Goal: Task Accomplishment & Management: Complete application form

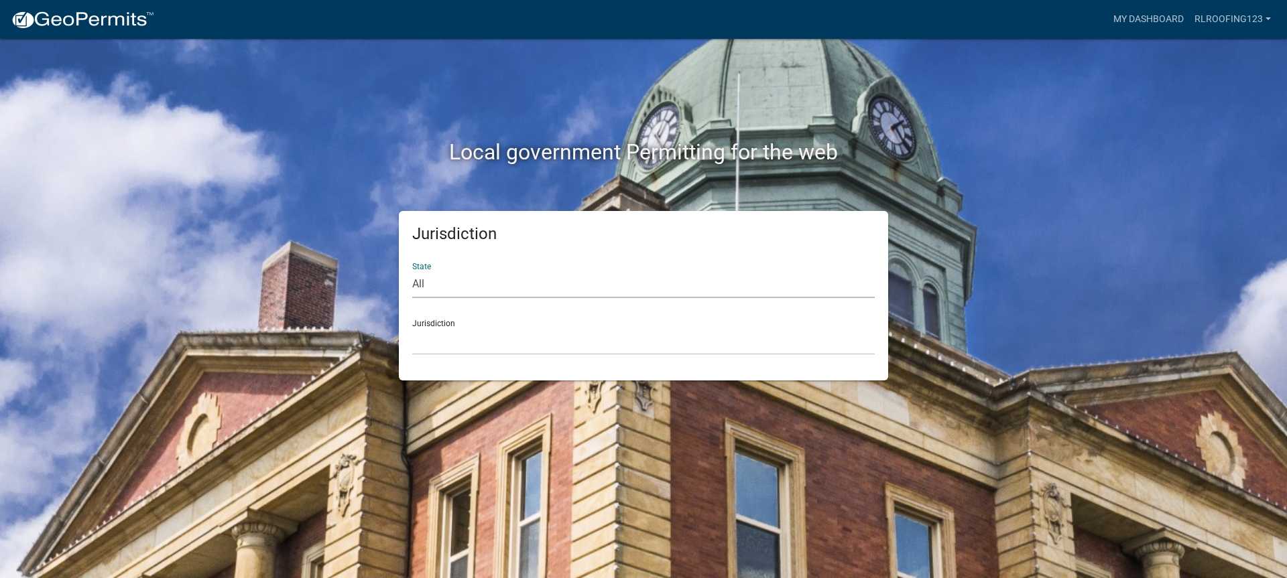
click at [464, 289] on select "All Colorado Georgia Indiana Iowa Kansas Minnesota Ohio South Carolina Wisconsin" at bounding box center [643, 284] width 462 height 27
select select "Indiana"
click at [412, 271] on select "All Colorado Georgia Indiana Iowa Kansas Minnesota Ohio South Carolina Wisconsin" at bounding box center [643, 284] width 462 height 27
click at [483, 332] on select "City of Charlestown, Indiana City of Jeffersonville, Indiana City of Logansport…" at bounding box center [643, 341] width 462 height 27
click at [937, 124] on div "Local government Permitting for the web" at bounding box center [643, 125] width 764 height 172
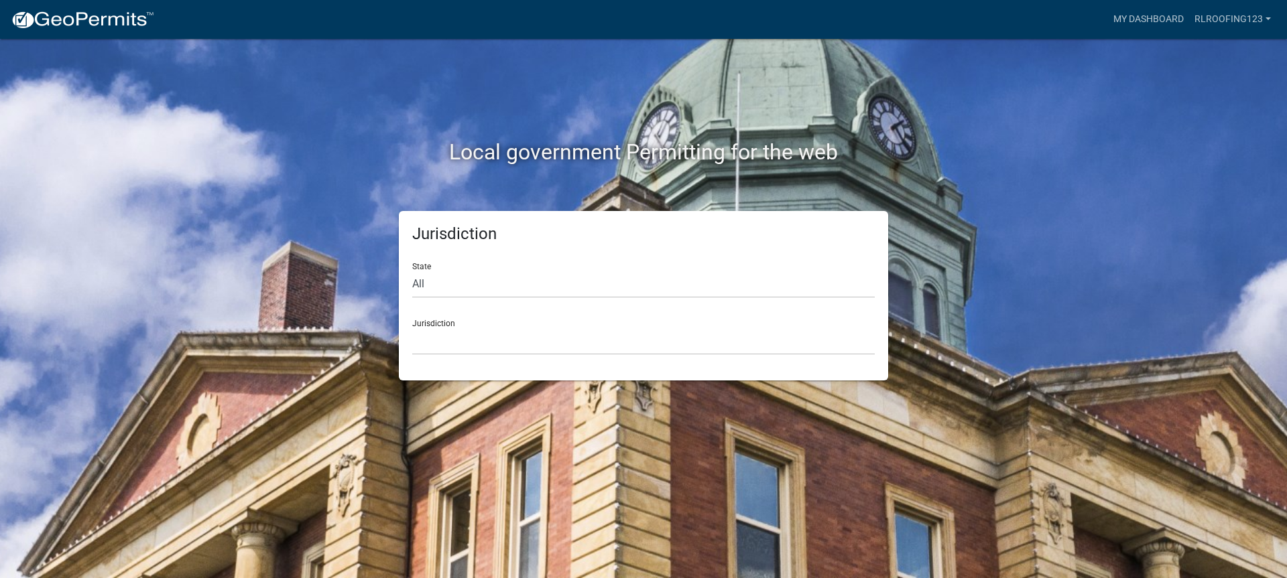
click at [592, 312] on div "Jurisdiction City of Charlestown, Indiana City of Jeffersonville, Indiana City …" at bounding box center [643, 332] width 462 height 46
click at [586, 321] on div "Jurisdiction City of Charlestown, Indiana City of Jeffersonville, Indiana City …" at bounding box center [643, 332] width 462 height 46
click at [574, 331] on select "City of Charlestown, Indiana City of Jeffersonville, Indiana City of Logansport…" at bounding box center [643, 341] width 462 height 27
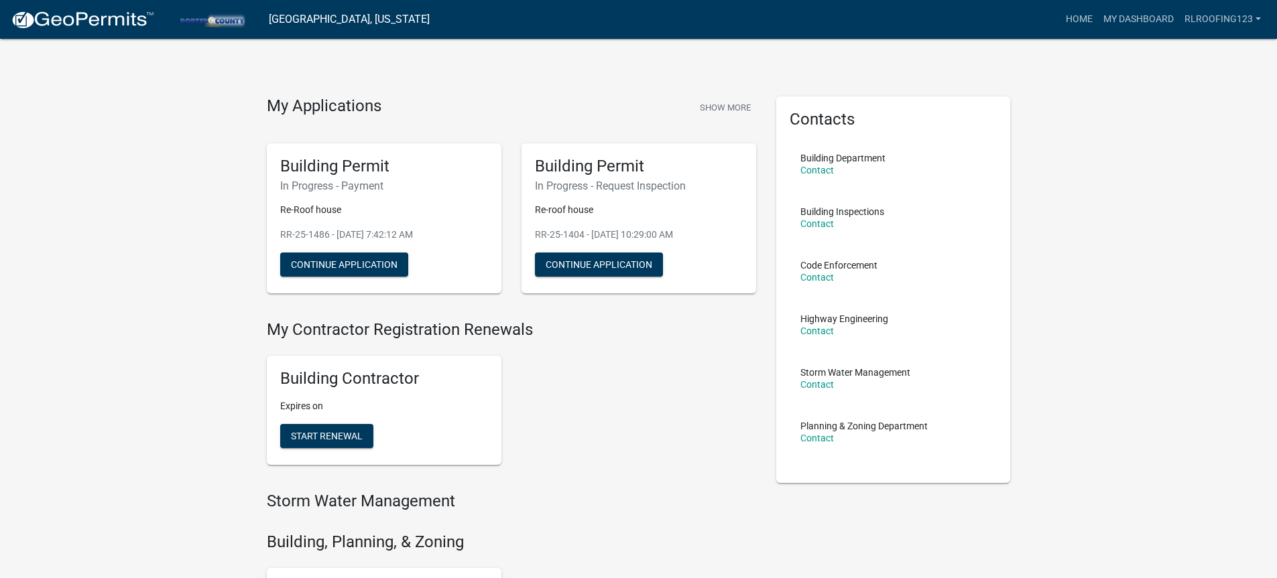
click at [206, 304] on div "My Applications Show More Building Permit In Progress - Payment Re-Roof house R…" at bounding box center [638, 547] width 1277 height 1095
click at [344, 269] on button "Continue Application" at bounding box center [344, 265] width 128 height 24
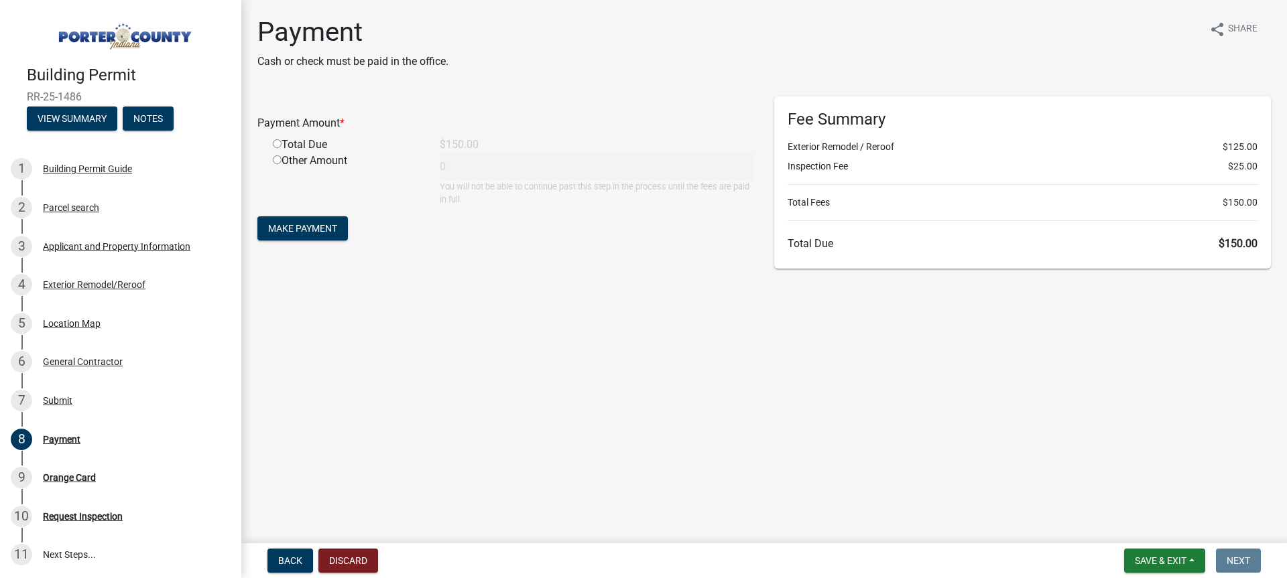
click at [275, 143] on input "radio" at bounding box center [277, 143] width 9 height 9
radio input "true"
type input "150"
click at [298, 208] on form "Payment Amount * Total Due $150.00 Other Amount 150 You will not be able to con…" at bounding box center [505, 169] width 497 height 147
click at [310, 232] on span "Make Payment" at bounding box center [302, 228] width 69 height 11
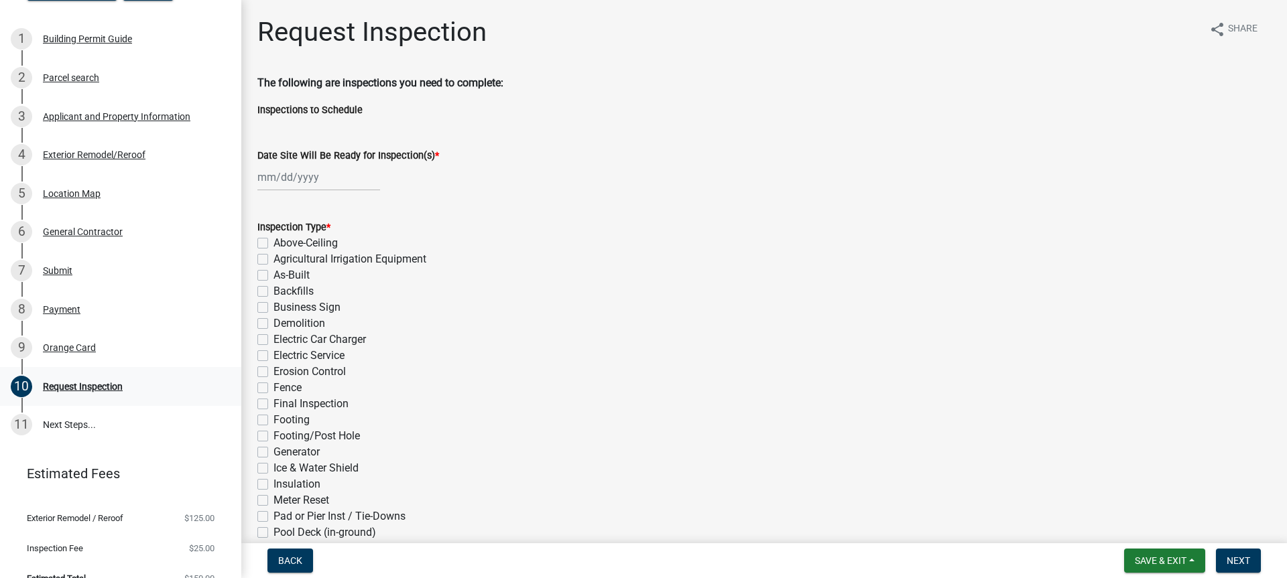
scroll to position [134, 0]
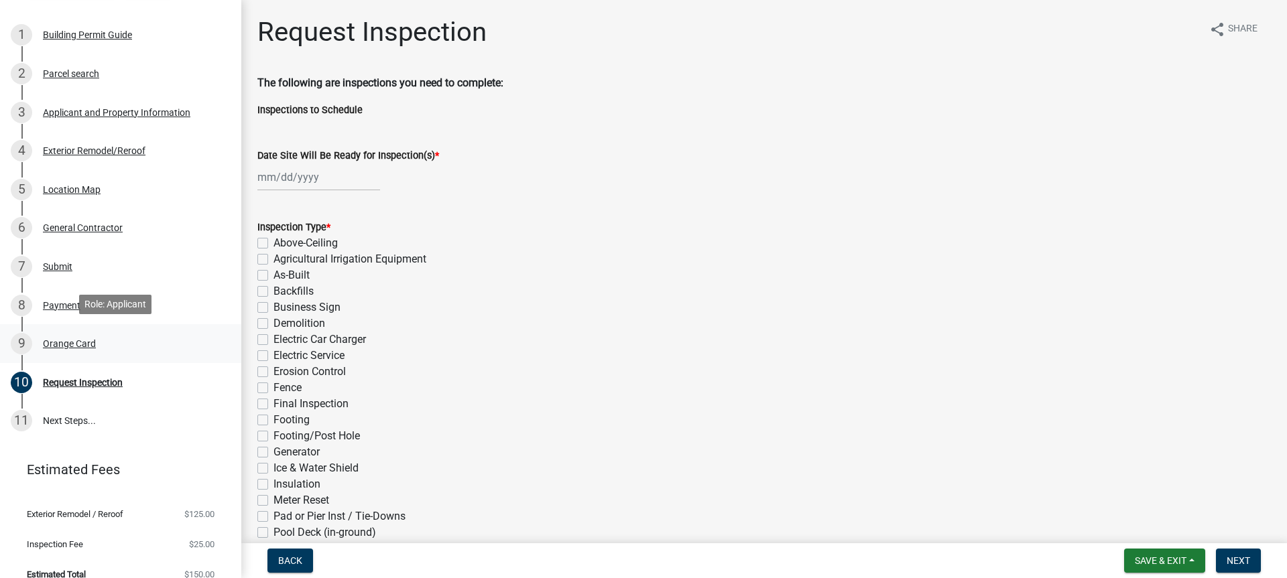
click at [72, 344] on div "Orange Card" at bounding box center [69, 343] width 53 height 9
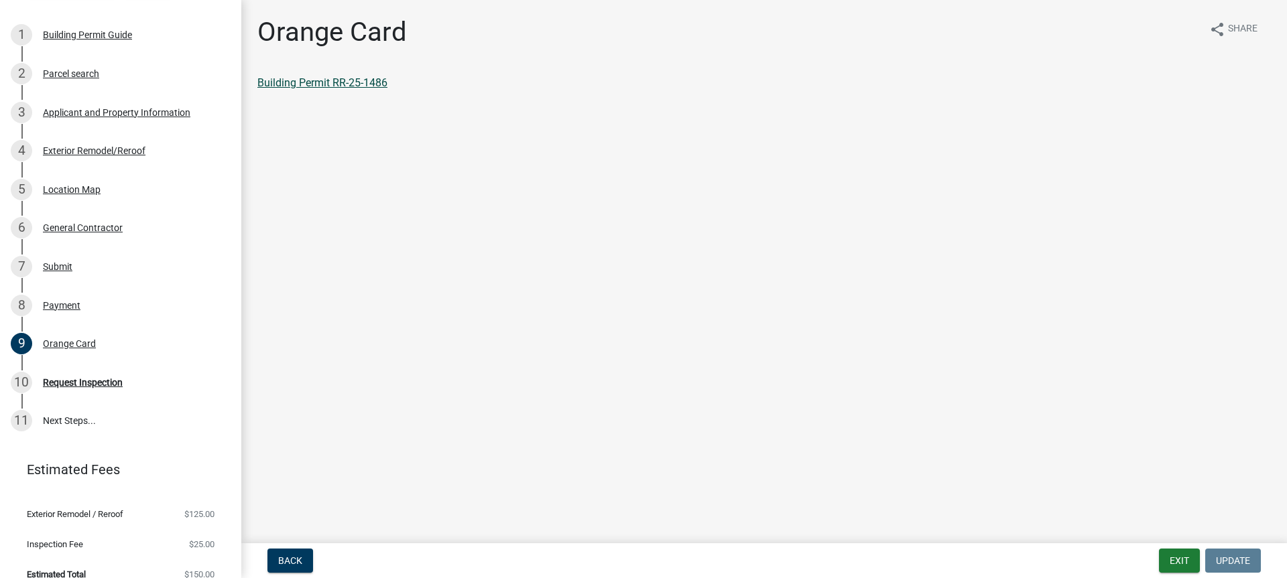
click at [350, 76] on link "Building Permit RR-25-1486" at bounding box center [322, 82] width 130 height 13
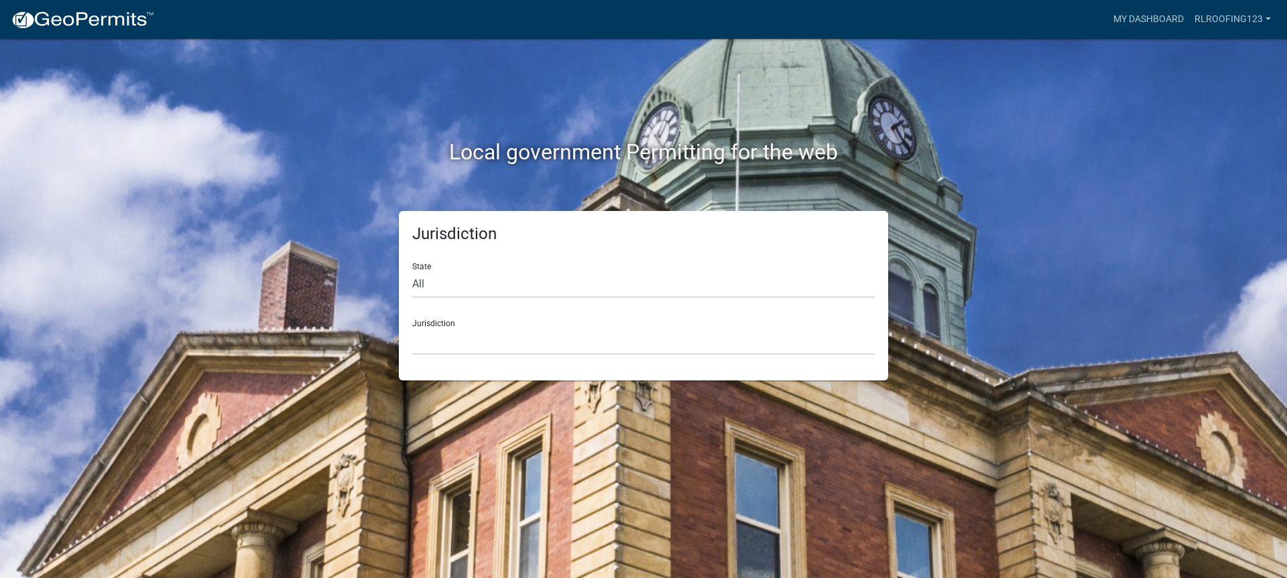
click at [481, 267] on div "State All [US_STATE] [US_STATE] [US_STATE] [US_STATE] [US_STATE] [US_STATE] [US…" at bounding box center [643, 275] width 462 height 46
click at [474, 295] on select "All [US_STATE] [US_STATE] [US_STATE] [US_STATE] [US_STATE] [US_STATE] [US_STATE…" at bounding box center [643, 284] width 462 height 27
select select "[US_STATE]"
click at [412, 271] on select "All [US_STATE] [US_STATE] [US_STATE] [US_STATE] [US_STATE] [US_STATE] [US_STATE…" at bounding box center [643, 284] width 462 height 27
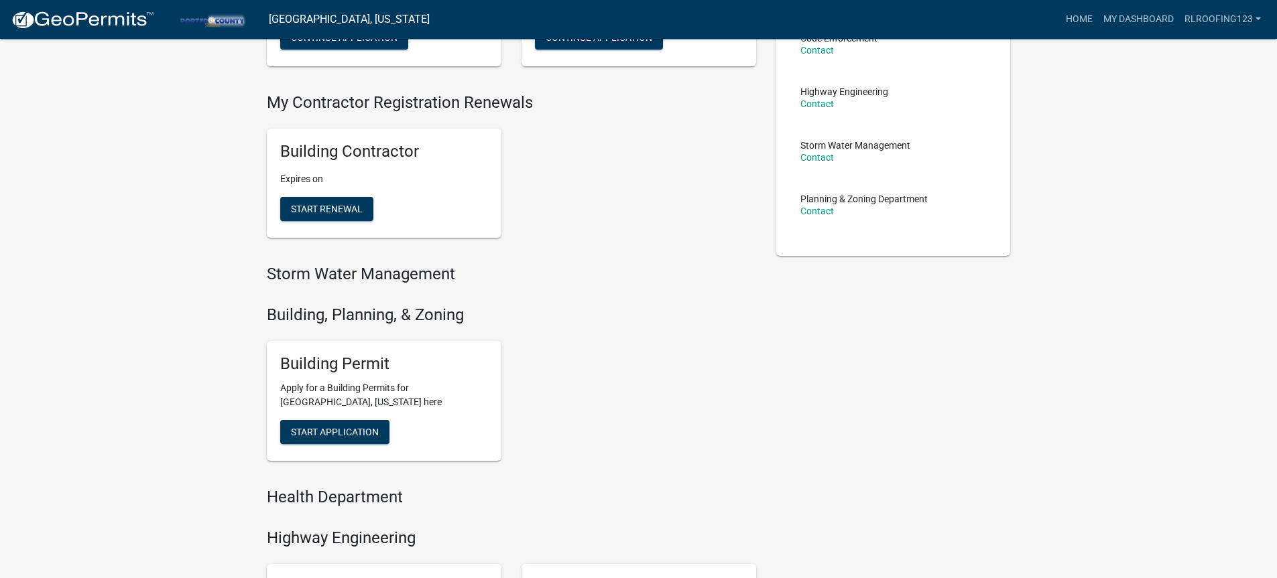
scroll to position [402, 0]
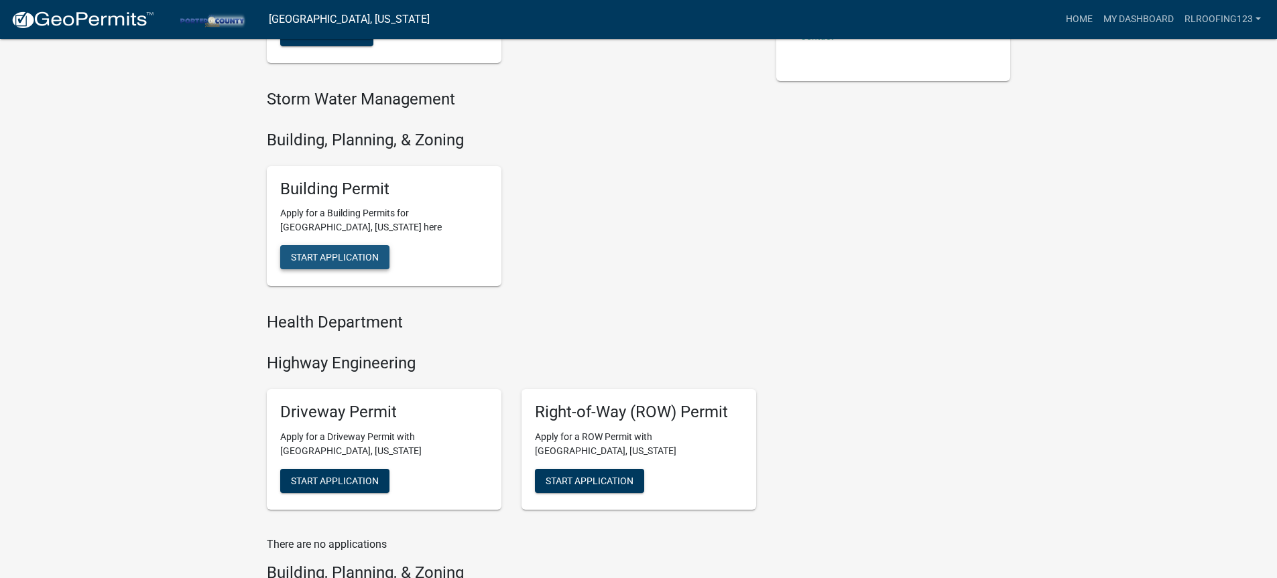
click at [336, 261] on span "Start Application" at bounding box center [335, 257] width 88 height 11
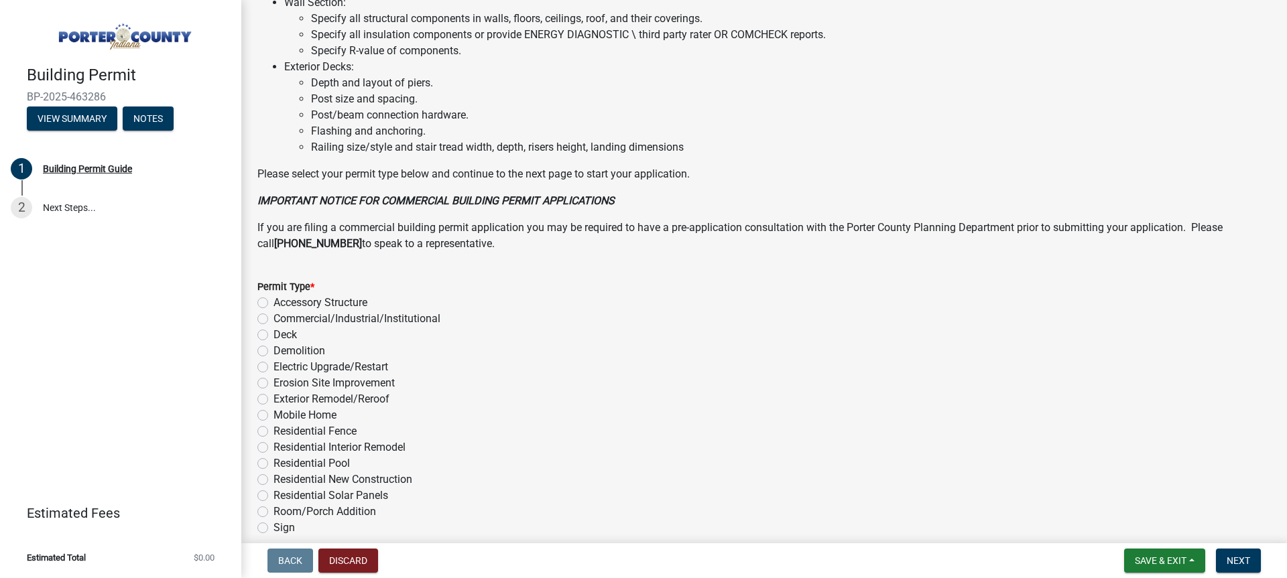
scroll to position [937, 0]
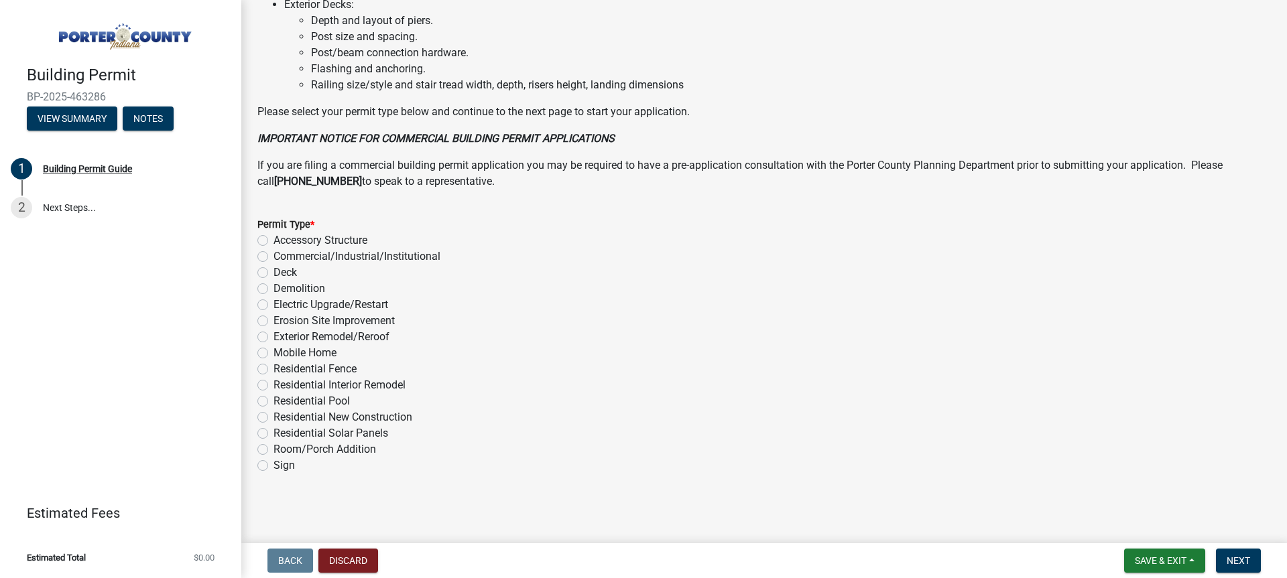
drag, startPoint x: 377, startPoint y: 337, endPoint x: 391, endPoint y: 340, distance: 13.7
click at [377, 337] on label "Exterior Remodel/Reroof" at bounding box center [331, 337] width 116 height 16
click at [282, 337] on input "Exterior Remodel/Reroof" at bounding box center [277, 333] width 9 height 9
radio input "true"
click at [1239, 566] on span "Next" at bounding box center [1237, 561] width 23 height 11
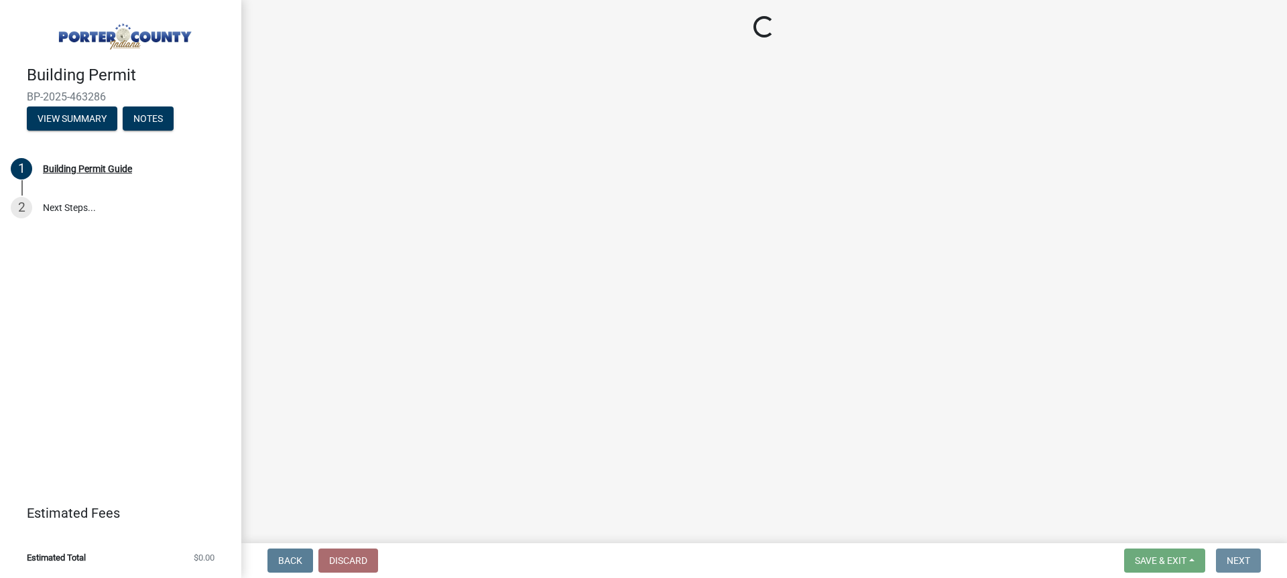
scroll to position [0, 0]
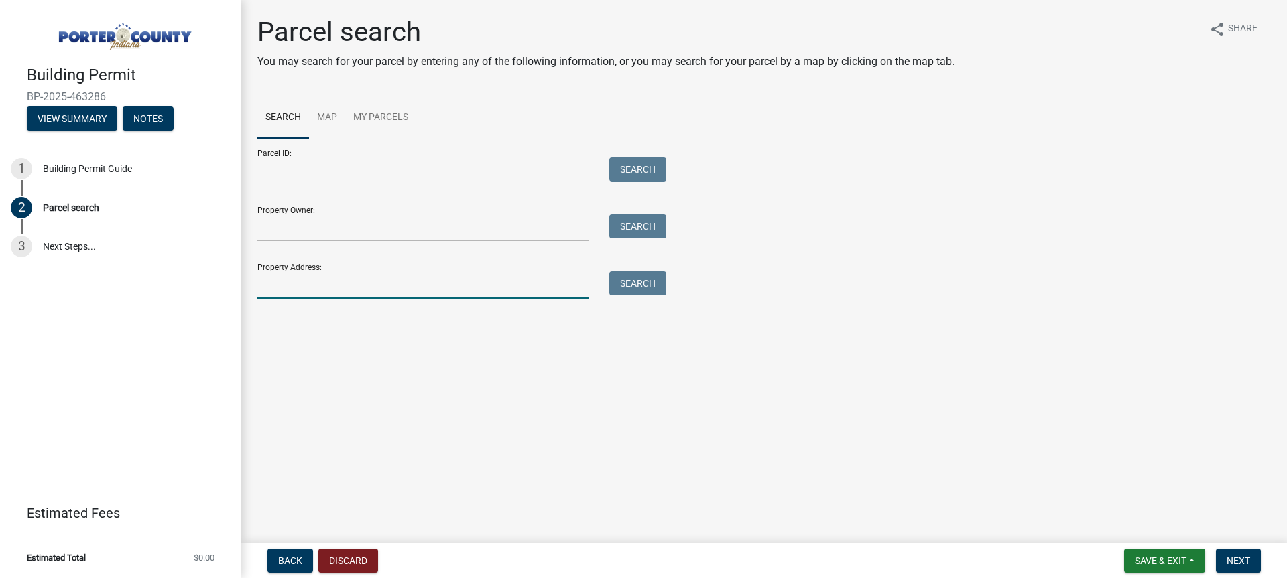
drag, startPoint x: 318, startPoint y: 283, endPoint x: 343, endPoint y: 287, distance: 25.8
click at [318, 283] on input "Property Address:" at bounding box center [423, 284] width 332 height 27
click at [686, 279] on div "Parcel ID: Search Property Owner: Search Property Address: 6864 laurel Search" at bounding box center [763, 219] width 1013 height 160
click at [675, 279] on div "Parcel ID: Search Property Owner: Search Property Address: 6864 laurel Search" at bounding box center [763, 219] width 1013 height 160
click at [657, 285] on button "Search" at bounding box center [637, 283] width 57 height 24
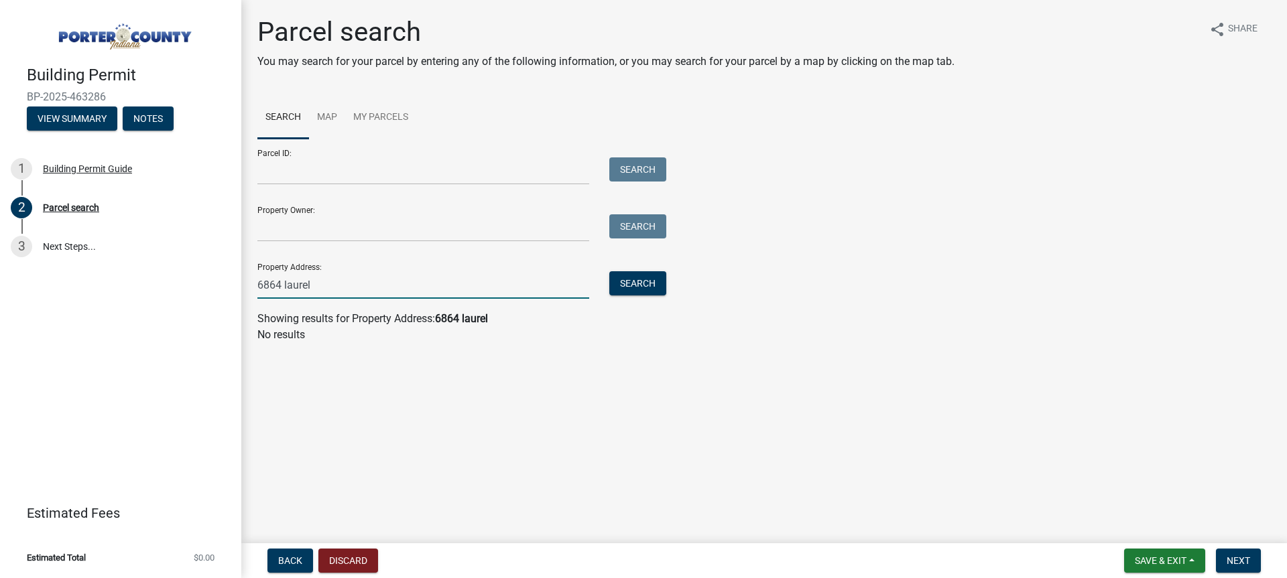
click at [545, 293] on input "6864 laurel" at bounding box center [423, 284] width 332 height 27
type input "6864 laurel ave"
click at [633, 286] on button "Search" at bounding box center [637, 283] width 57 height 24
drag, startPoint x: 500, startPoint y: 292, endPoint x: 142, endPoint y: 269, distance: 358.6
click at [142, 269] on div "Building Permit BP-2025-463286 View Summary Notes 1 Building Permit Guide 2 Par…" at bounding box center [643, 289] width 1287 height 578
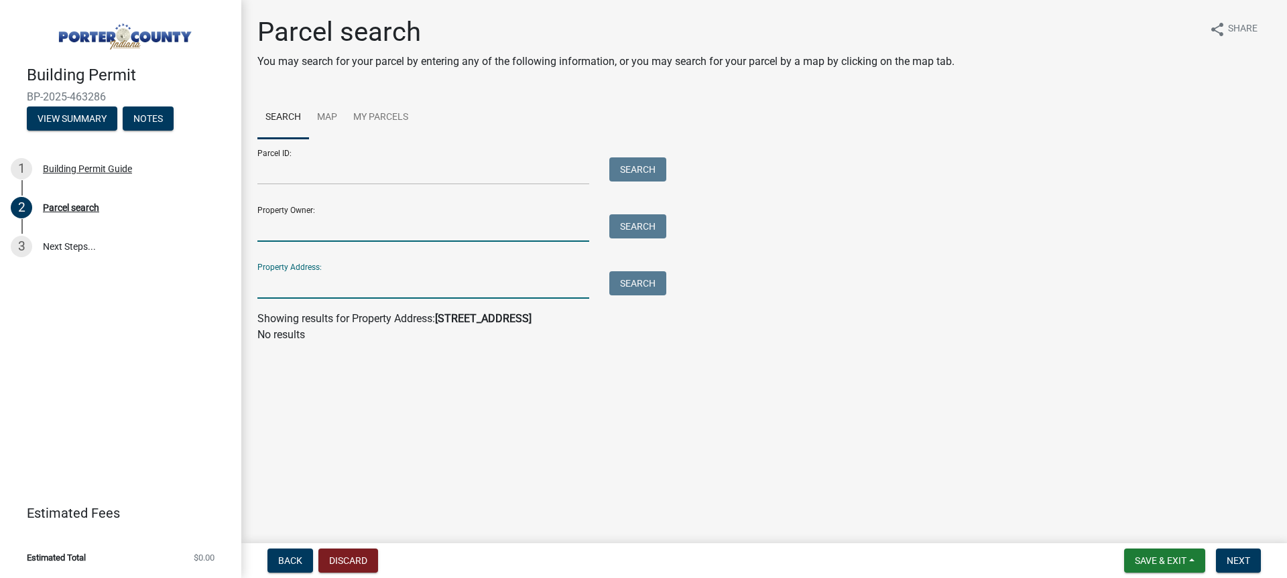
click at [421, 216] on input "Property Owner:" at bounding box center [423, 227] width 332 height 27
type input "martin martin"
click at [651, 211] on div "Property Owner: martin martin Search" at bounding box center [458, 219] width 402 height 46
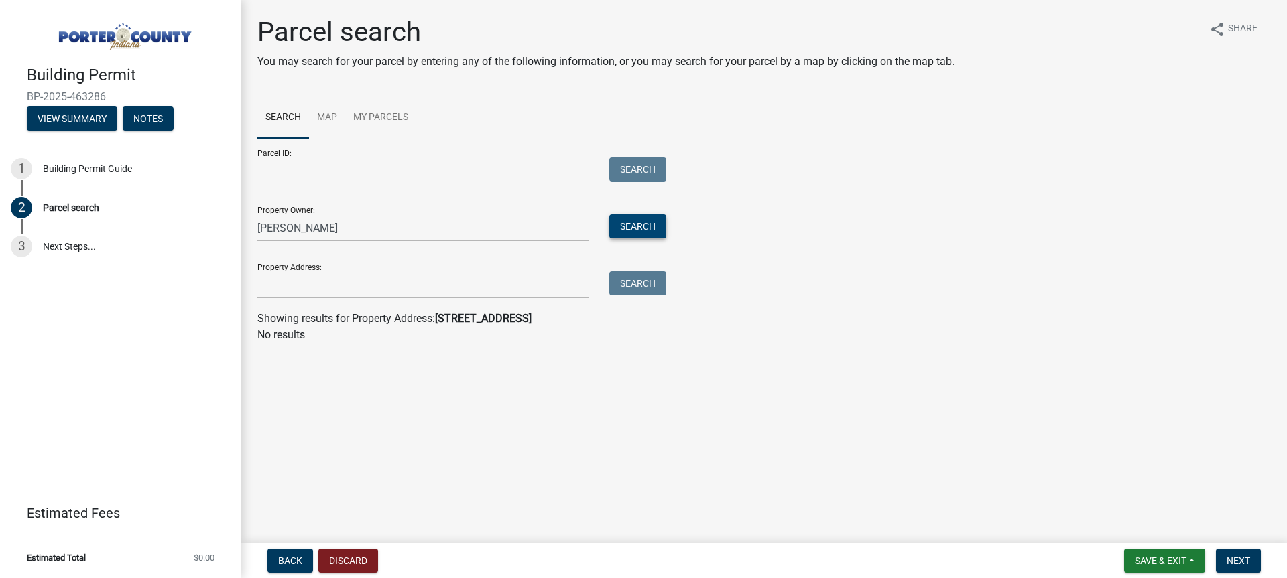
click at [644, 228] on button "Search" at bounding box center [637, 226] width 57 height 24
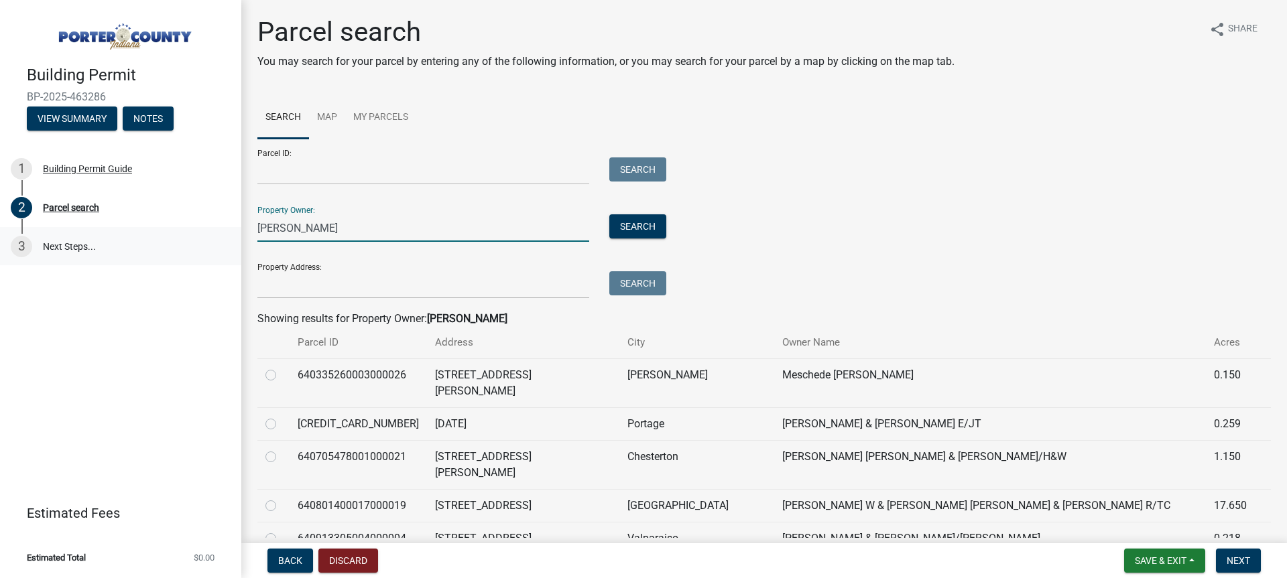
drag, startPoint x: 373, startPoint y: 226, endPoint x: 157, endPoint y: 226, distance: 215.1
click at [157, 226] on div "Building Permit BP-2025-463286 View Summary Notes 1 Building Permit Guide 2 Par…" at bounding box center [643, 289] width 1287 height 578
click at [375, 278] on input "Property Address:" at bounding box center [423, 284] width 332 height 27
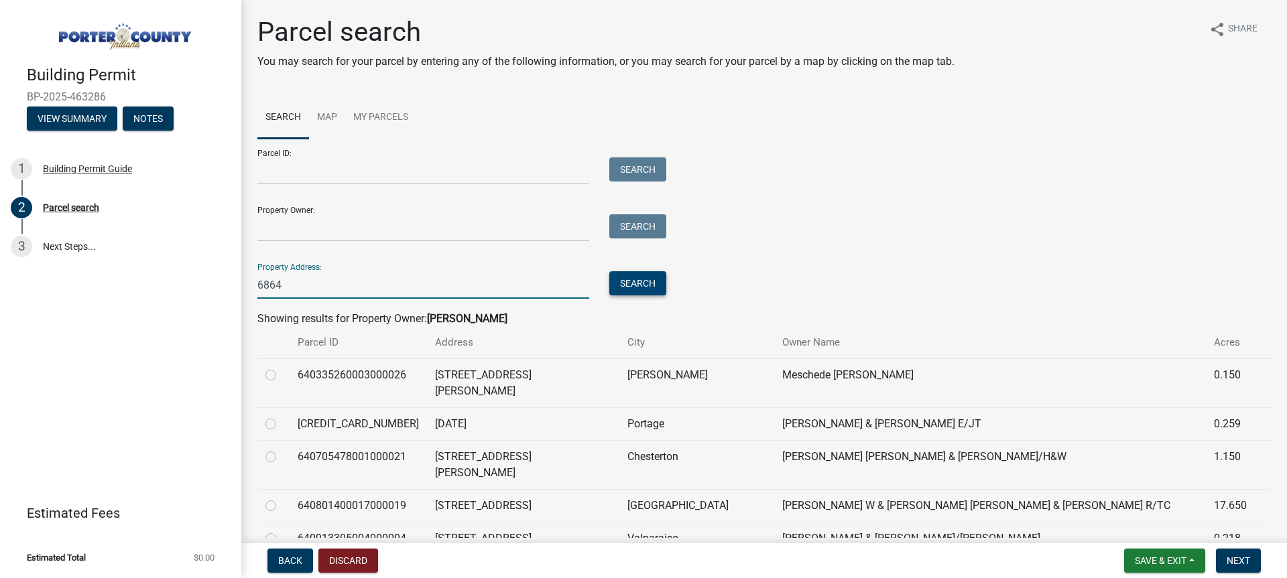
type input "6864"
click at [628, 277] on button "Search" at bounding box center [637, 283] width 57 height 24
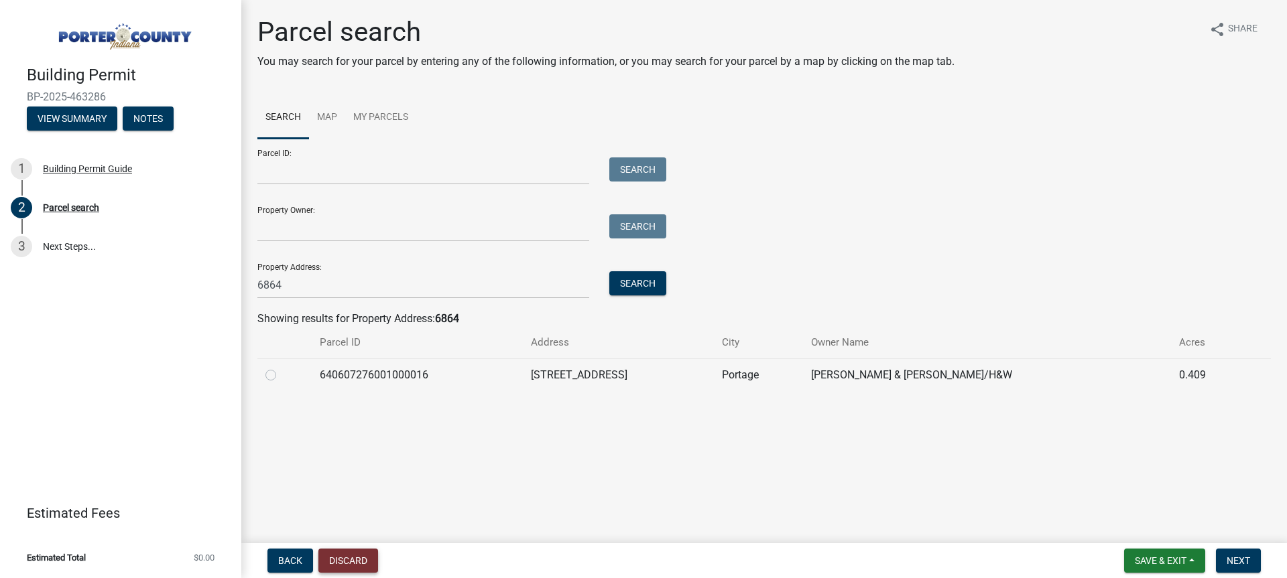
click at [350, 553] on button "Discard" at bounding box center [348, 561] width 60 height 24
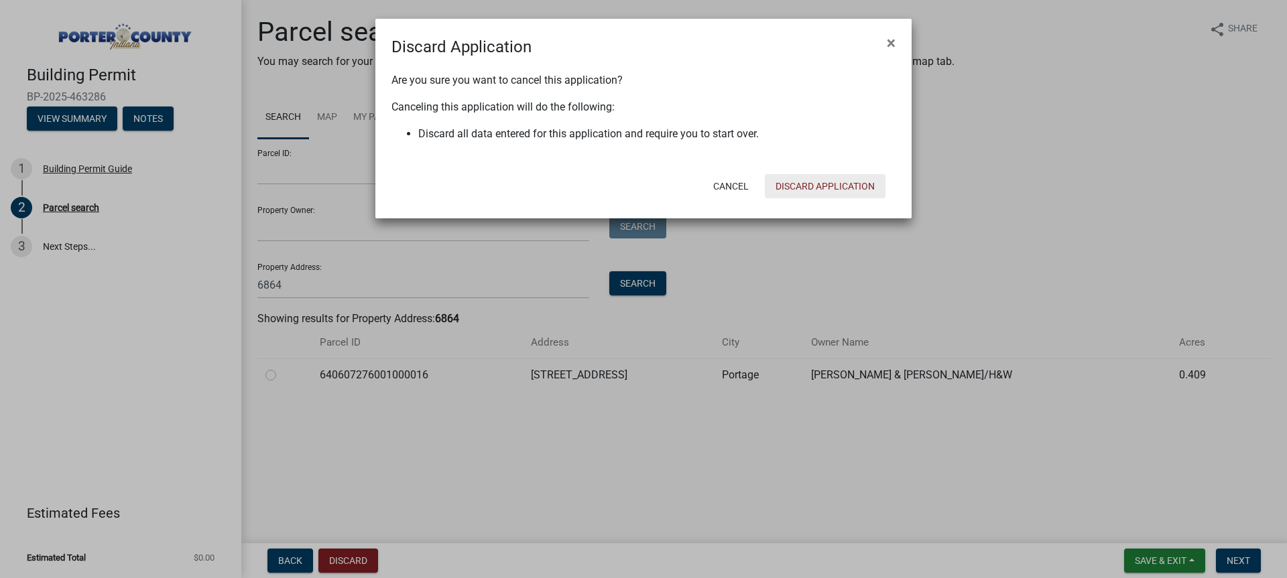
click at [832, 189] on button "Discard Application" at bounding box center [825, 186] width 121 height 24
